Goal: Task Accomplishment & Management: Use online tool/utility

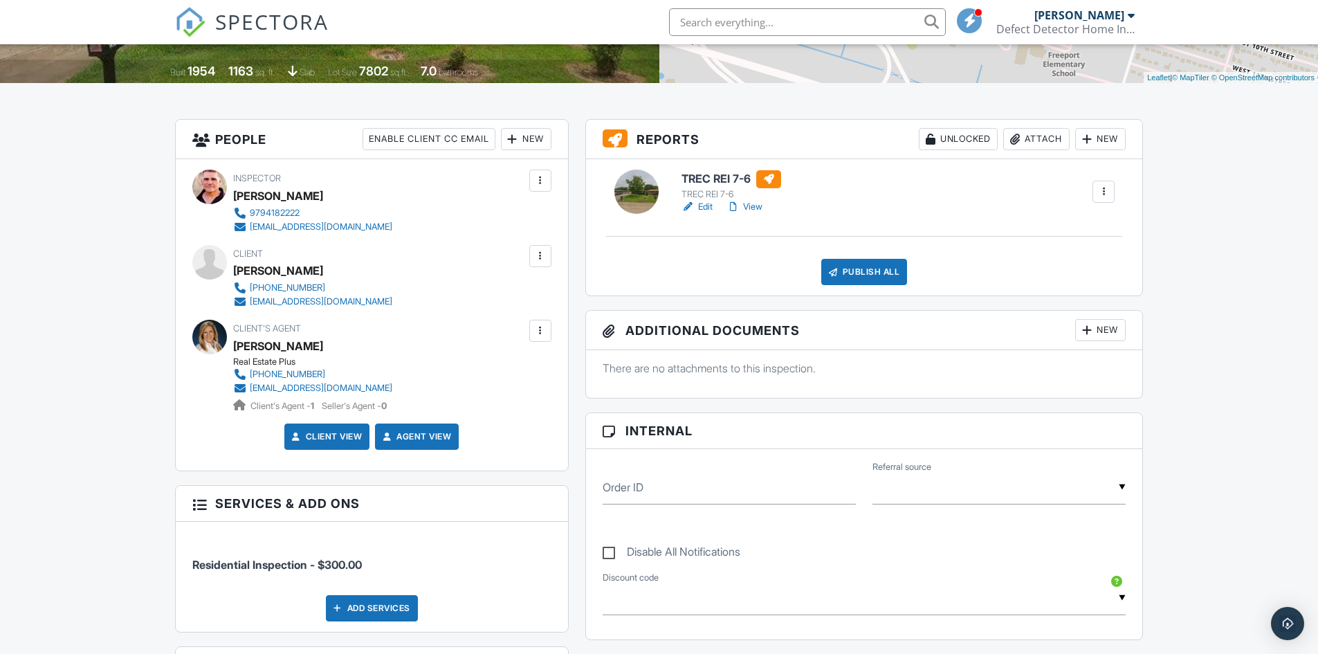
scroll to position [277, 0]
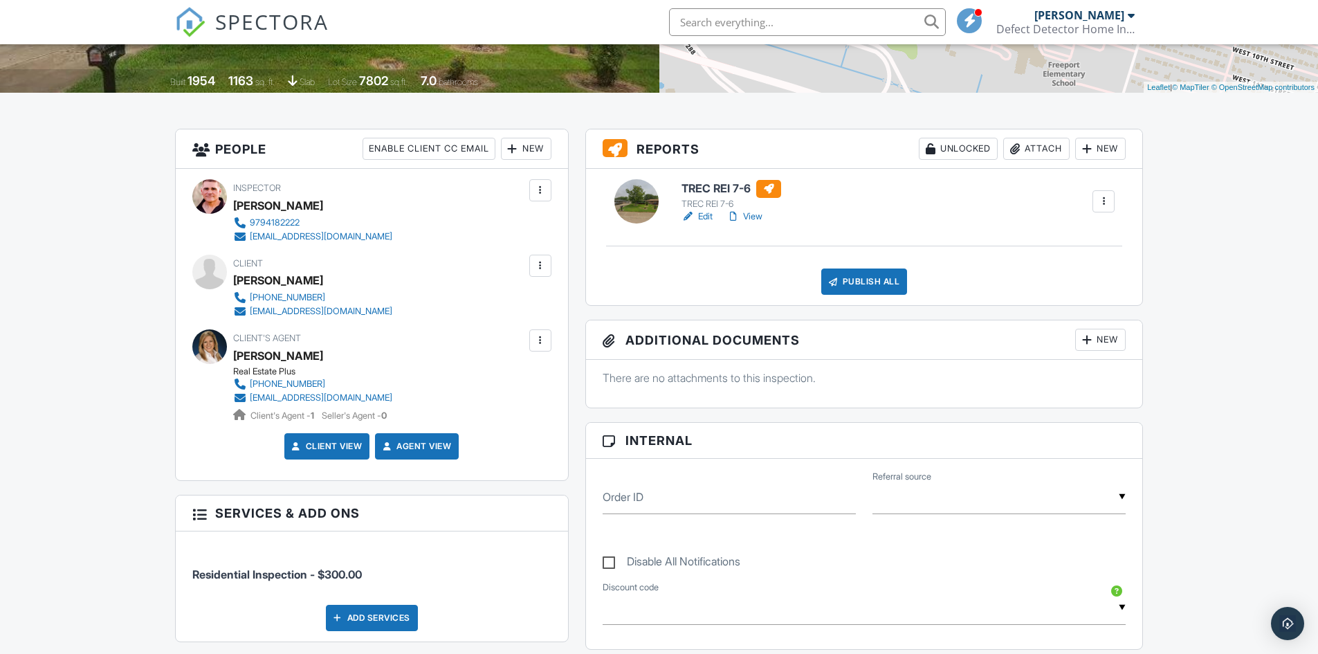
click at [745, 217] on link "View" at bounding box center [744, 217] width 36 height 14
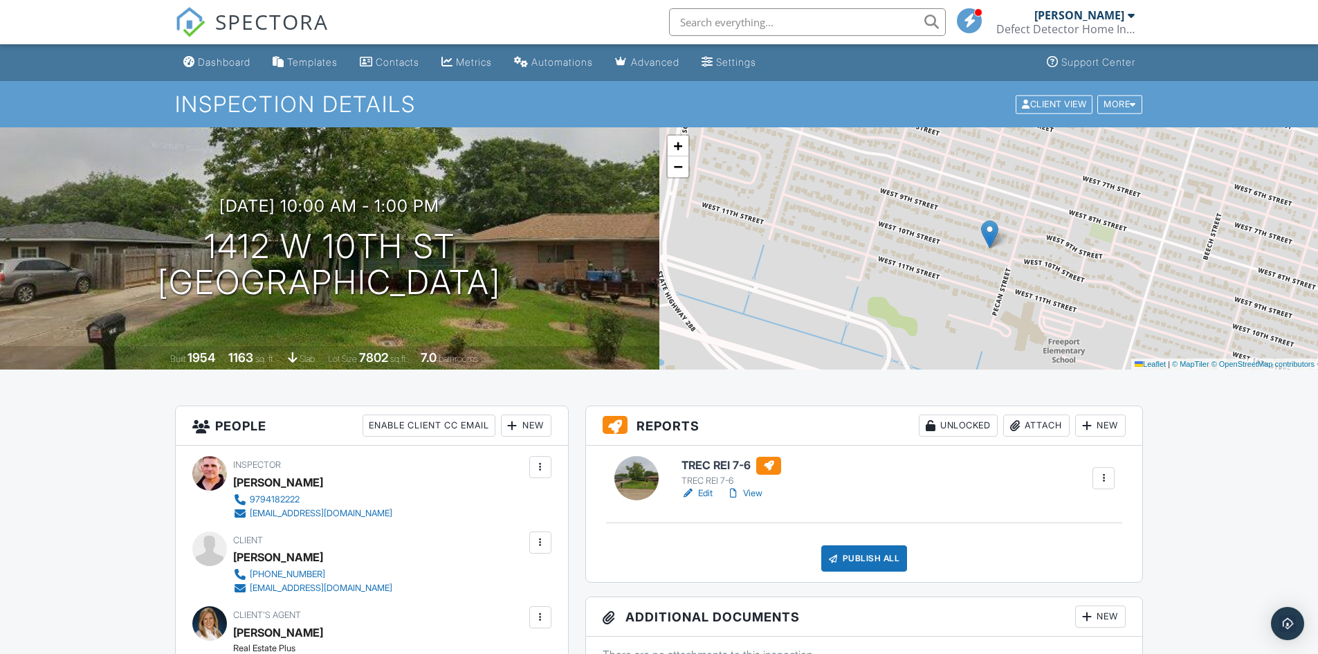
click at [749, 495] on link "View" at bounding box center [744, 493] width 36 height 14
